Goal: Task Accomplishment & Management: Manage account settings

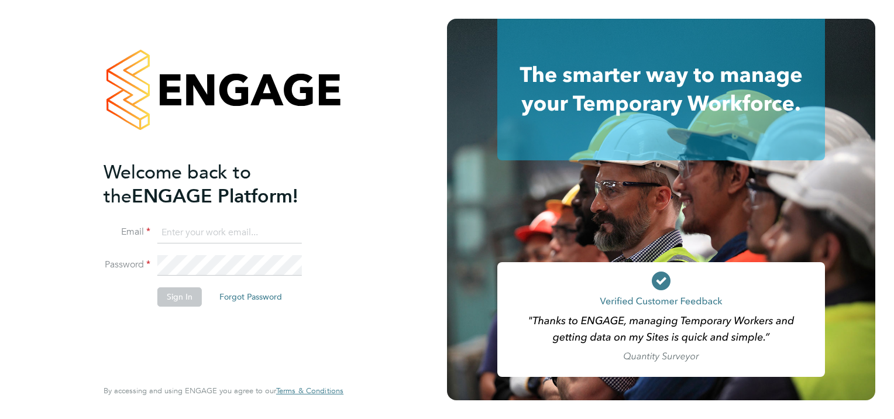
type input "tracey.collins@hmsworks.co.uk"
click at [185, 297] on button "Sign In" at bounding box center [179, 296] width 44 height 19
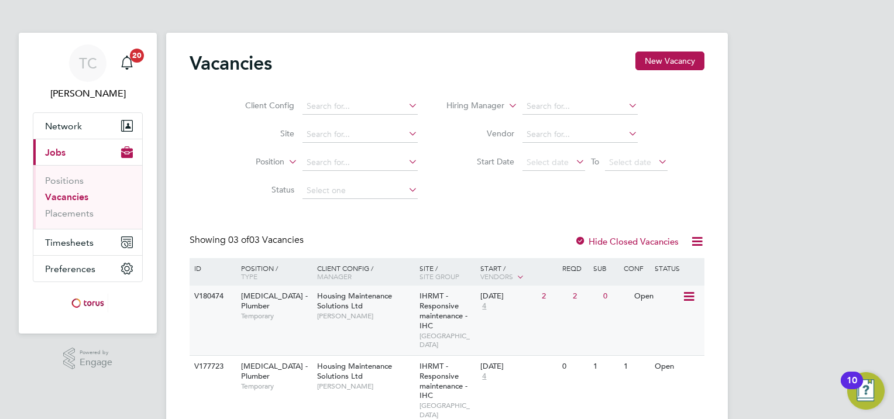
click at [689, 298] on icon at bounding box center [688, 297] width 12 height 14
click at [650, 321] on li "View Details" at bounding box center [660, 323] width 68 height 16
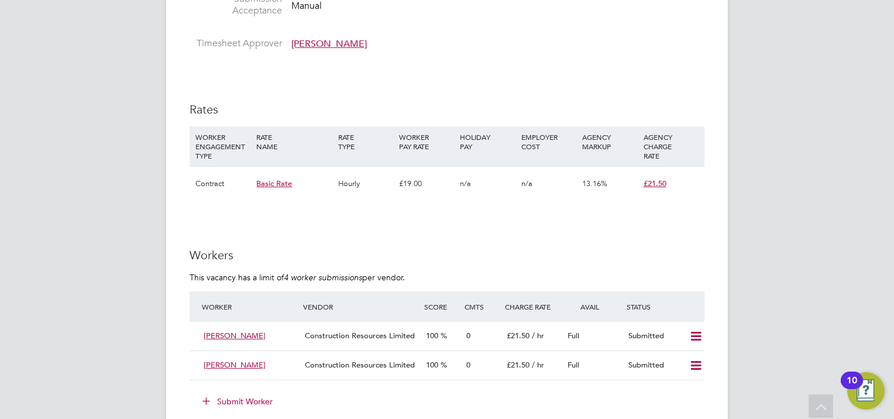
scroll to position [858, 0]
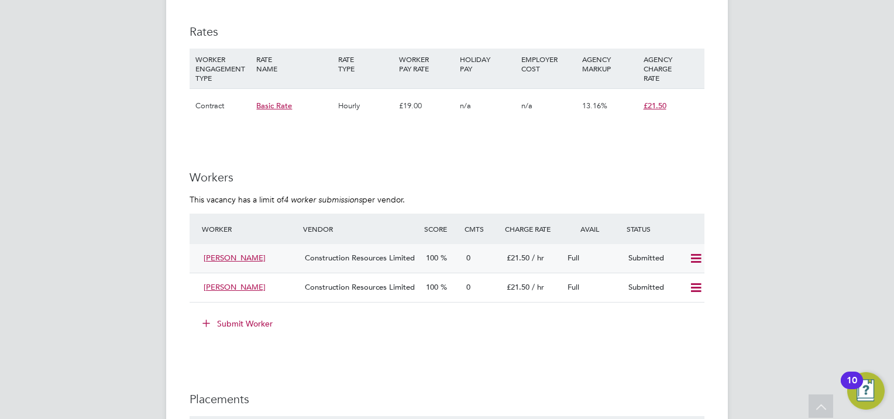
click at [693, 259] on icon at bounding box center [695, 258] width 15 height 9
click at [679, 281] on li "Offer" at bounding box center [680, 283] width 41 height 16
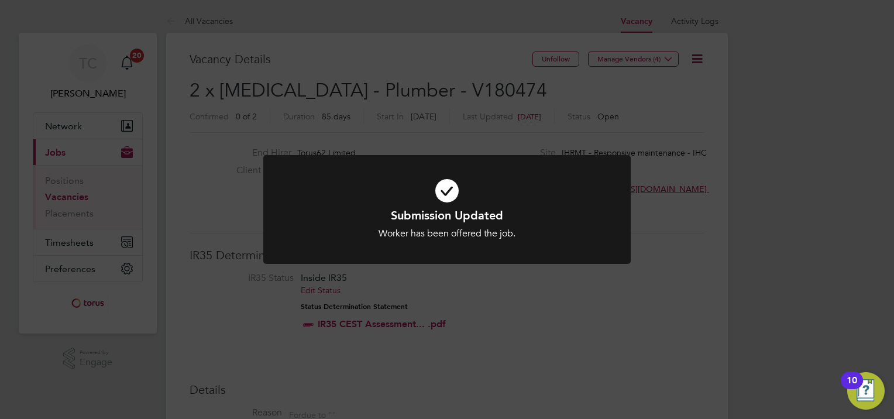
scroll to position [156, 0]
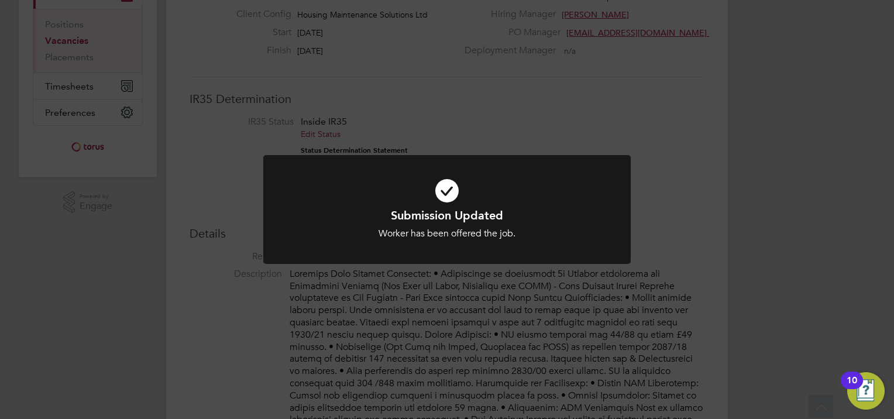
click at [782, 218] on div "Submission Updated Worker has been offered the job. Cancel Okay" at bounding box center [447, 209] width 894 height 419
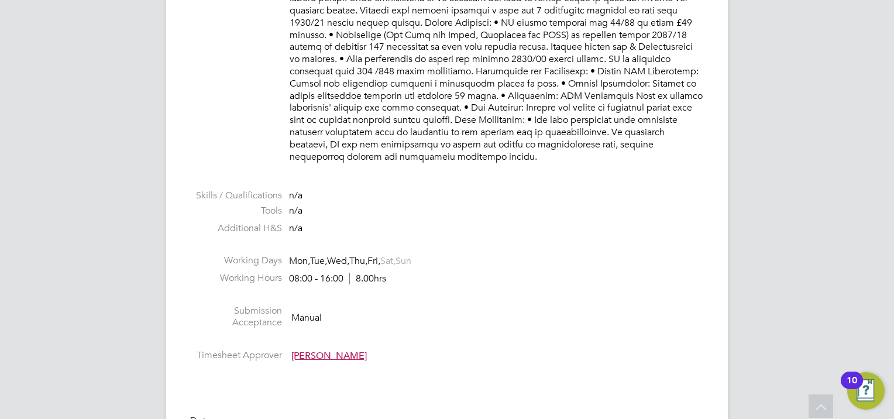
scroll to position [858, 0]
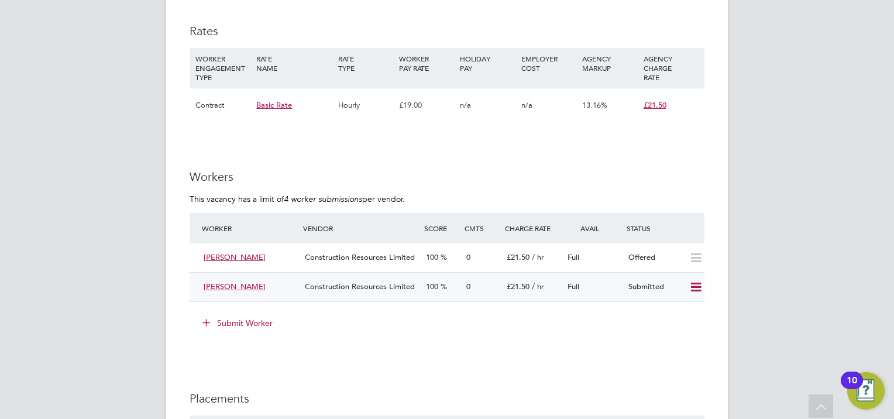
click at [691, 290] on icon at bounding box center [695, 287] width 15 height 9
click at [681, 311] on li "Offer" at bounding box center [680, 312] width 41 height 16
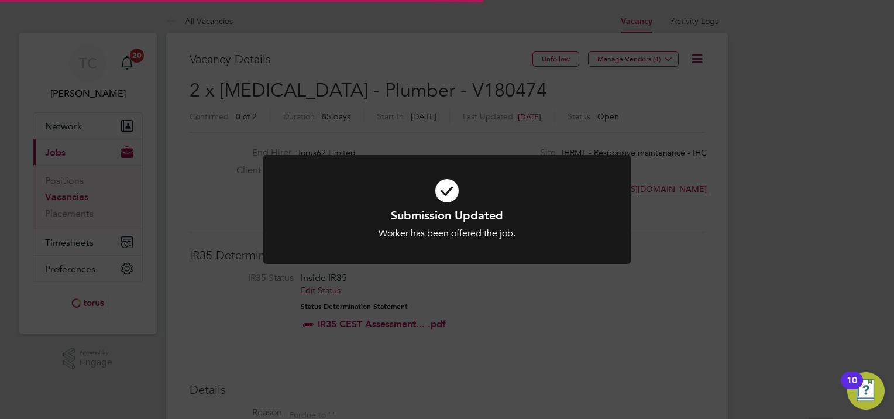
scroll to position [35, 82]
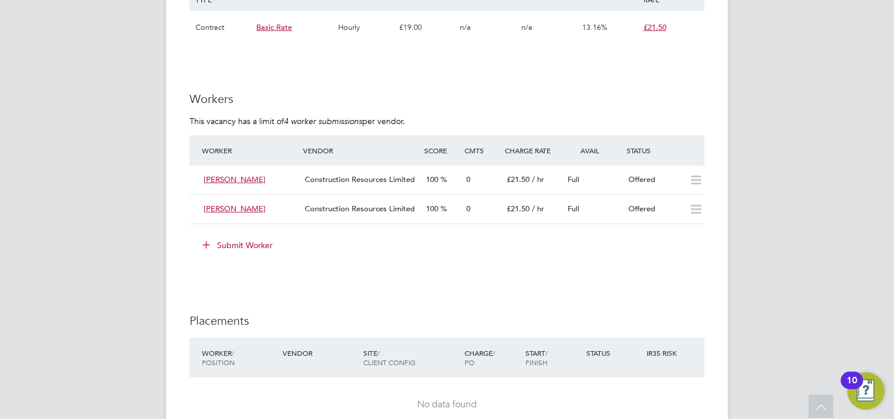
scroll to position [858, 0]
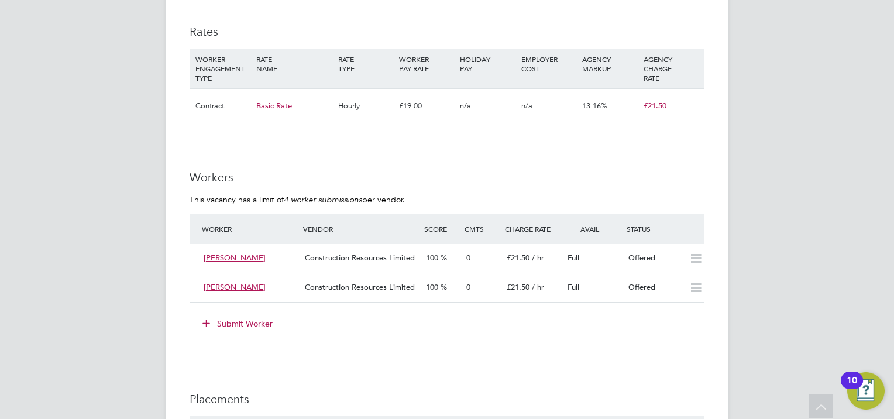
click at [346, 389] on div "IR35 Determination IR35 Status Inside IR35 Edit Status Status Determination Sta…" at bounding box center [447, 111] width 515 height 1442
